Goal: Use online tool/utility: Use online tool/utility

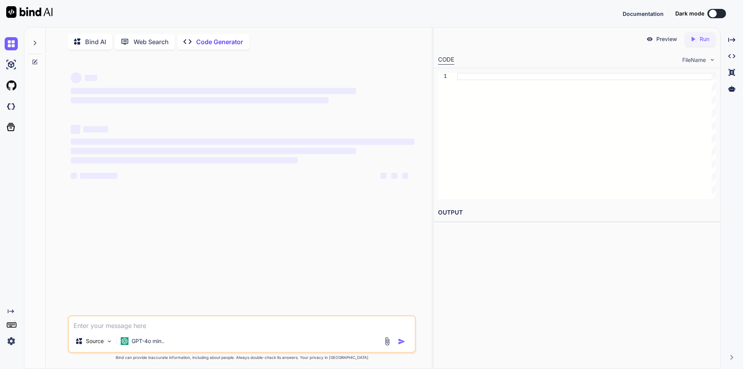
click at [103, 45] on p "Bind AI" at bounding box center [95, 41] width 21 height 9
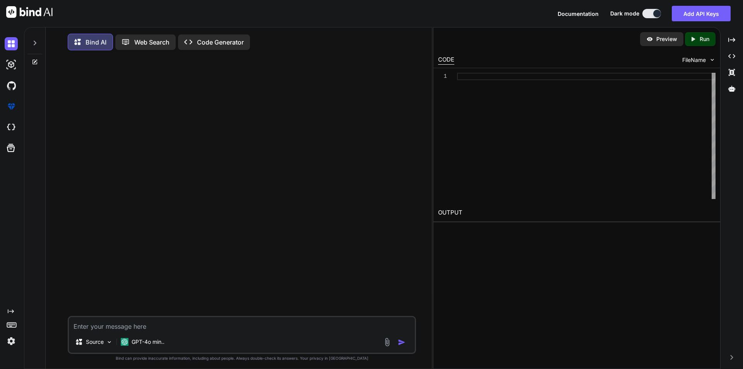
click at [87, 330] on textarea at bounding box center [242, 324] width 346 height 14
type textarea "x"
type textarea "• When we are click on the this fax refill request button. A pop up is opened a…"
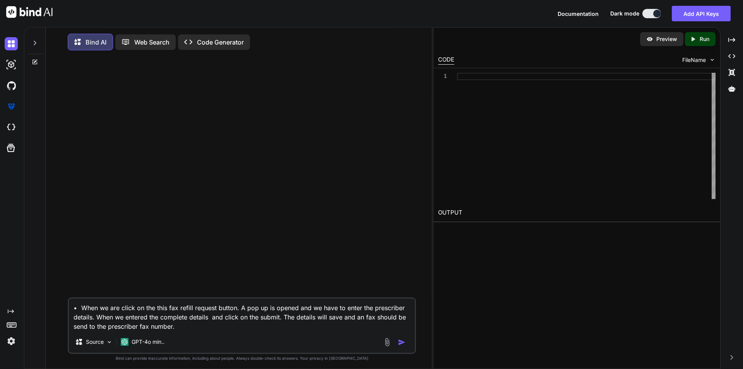
type textarea "x"
type textarea "• When we are click on the this fax refill request button. A pop up is opened a…"
type textarea "x"
type textarea "• When we are click on the this fax refill request button. A pop up is opened a…"
type textarea "x"
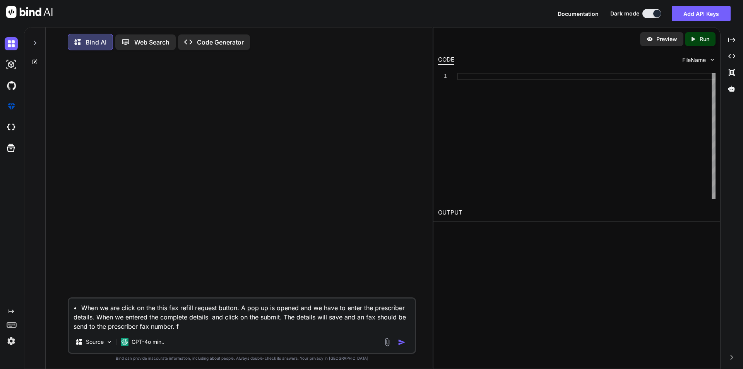
type textarea "• When we are click on the this fax refill request button. A pop up is opened a…"
type textarea "x"
type textarea "• When we are click on the this fax refill request button. A pop up is opened a…"
type textarea "x"
type textarea "• When we are click on the this fax refill request button. A pop up is opened a…"
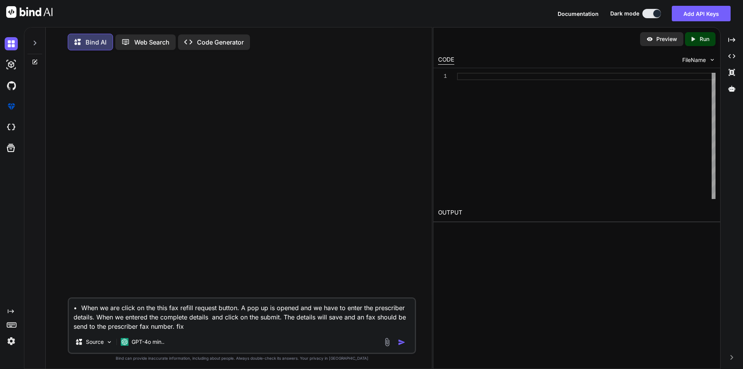
type textarea "x"
type textarea "• When we are click on the this fax refill request button. A pop up is opened a…"
type textarea "x"
type textarea "• When we are click on the this fax refill request button. A pop up is opened a…"
type textarea "x"
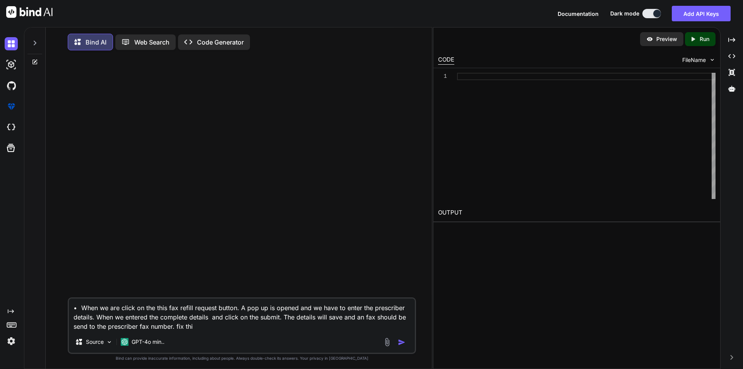
type textarea "• When we are click on the this fax refill request button. A pop up is opened a…"
type textarea "x"
type textarea "• When we are click on the this fax refill request button. A pop up is opened a…"
type textarea "x"
type textarea "• When we are click on the this fax refill request button. A pop up is opened a…"
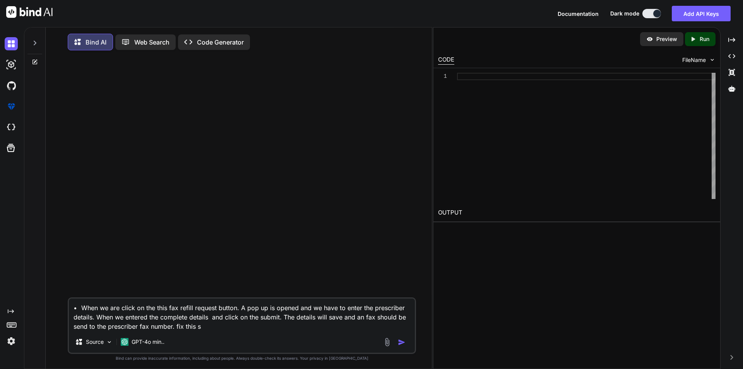
type textarea "x"
type textarea "• When we are click on the this fax refill request button. A pop up is opened a…"
type textarea "x"
type textarea "• When we are click on the this fax refill request button. A pop up is opened a…"
type textarea "x"
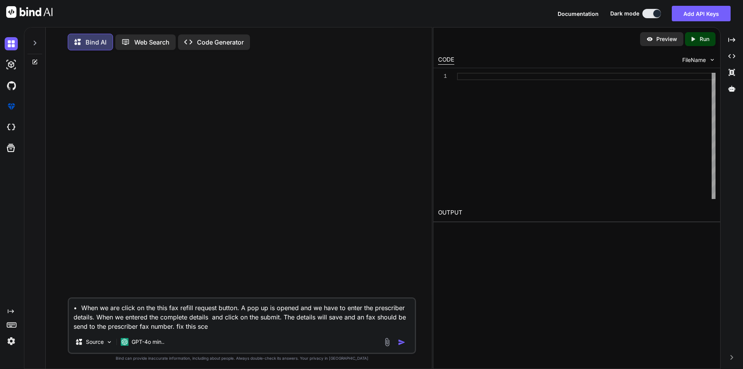
type textarea "• When we are click on the this fax refill request button. A pop up is opened a…"
type textarea "x"
type textarea "• When we are click on the this fax refill request button. A pop up is opened a…"
type textarea "x"
type textarea "• When we are click on the this fax refill request button. A pop up is opened a…"
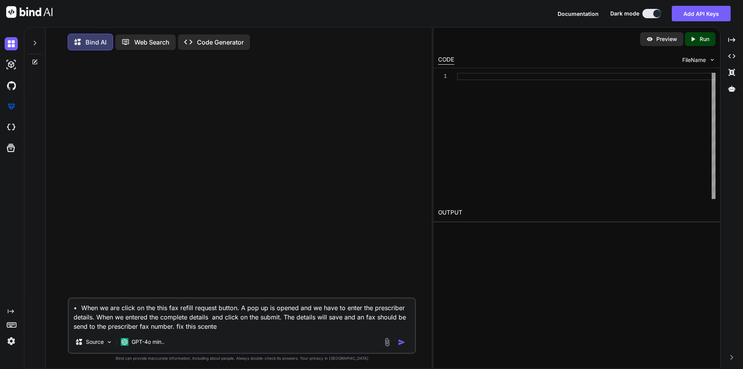
type textarea "x"
type textarea "• When we are click on the this fax refill request button. A pop up is opened a…"
type textarea "x"
type textarea "• When we are click on the this fax refill request button. A pop up is opened a…"
type textarea "x"
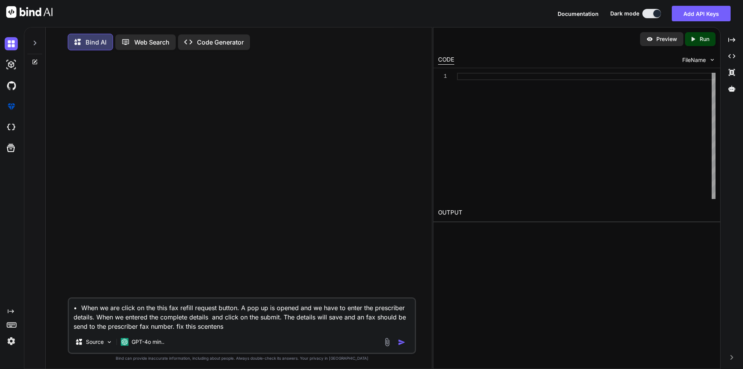
type textarea "• When we are click on the this fax refill request button. A pop up is opened a…"
type textarea "x"
type textarea "• When we are click on the this fax refill request button. A pop up is opened a…"
type textarea "x"
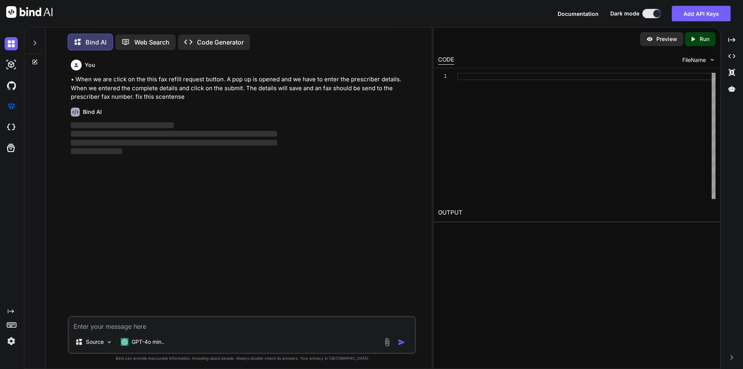
scroll to position [4, 0]
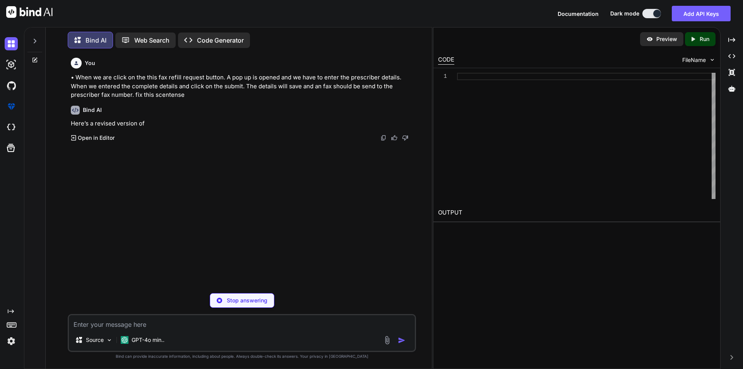
type textarea "x"
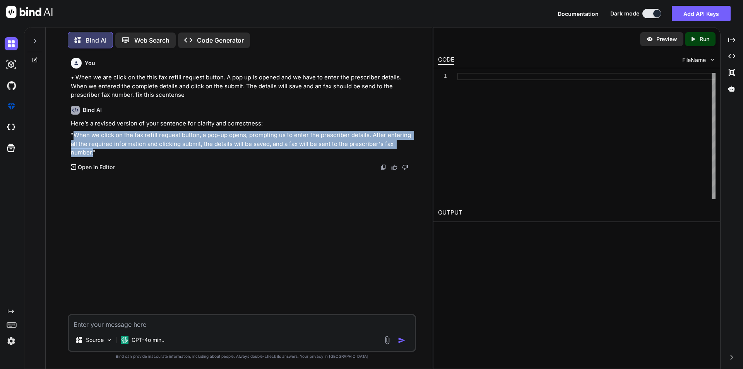
drag, startPoint x: 93, startPoint y: 154, endPoint x: 74, endPoint y: 135, distance: 27.1
click at [74, 135] on p ""When we click on the fax refill request button, a pop-up opens, prompting us t…" at bounding box center [243, 144] width 344 height 26
copy p "When we click on the fax refill request button, a pop-up opens, prompting us to…"
